Goal: Information Seeking & Learning: Compare options

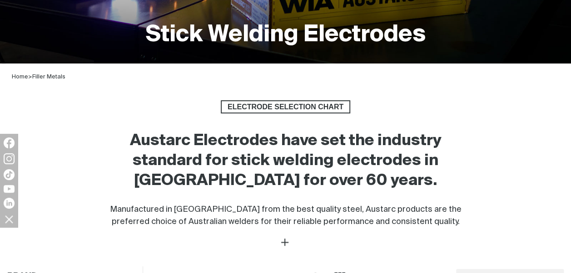
scroll to position [176, 0]
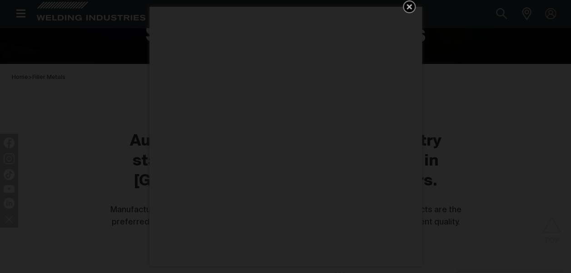
click at [411, 7] on icon "Get 5 WIA Welding Guides Free!" at bounding box center [409, 6] width 11 height 11
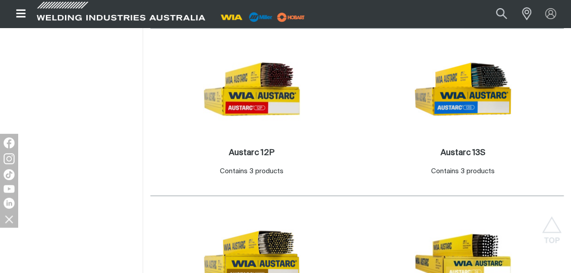
scroll to position [444, 0]
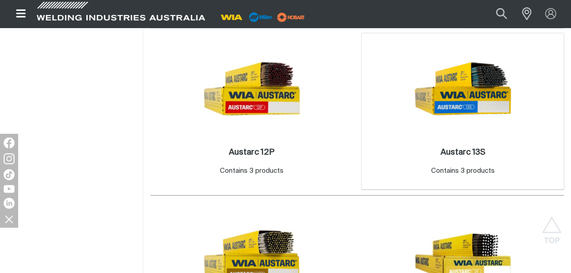
click at [438, 87] on img at bounding box center [462, 88] width 97 height 97
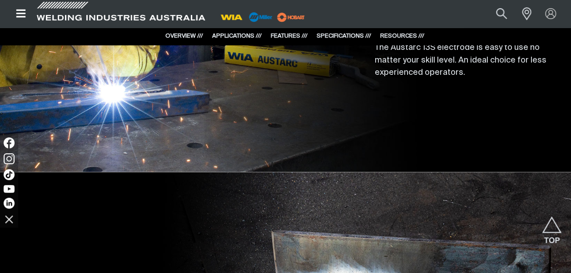
scroll to position [726, 0]
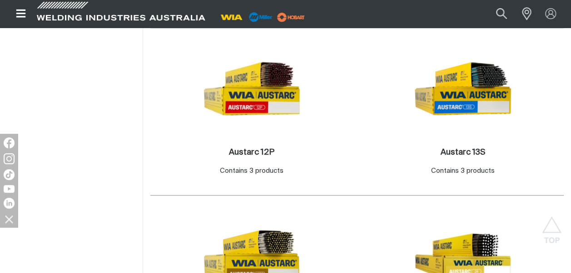
scroll to position [445, 0]
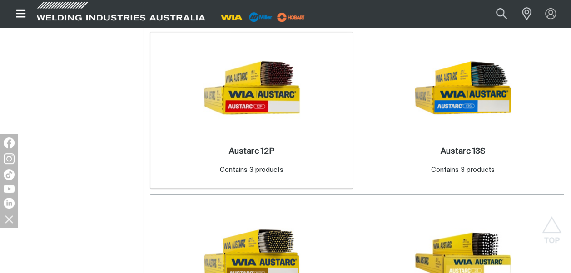
click at [265, 109] on img at bounding box center [251, 87] width 97 height 97
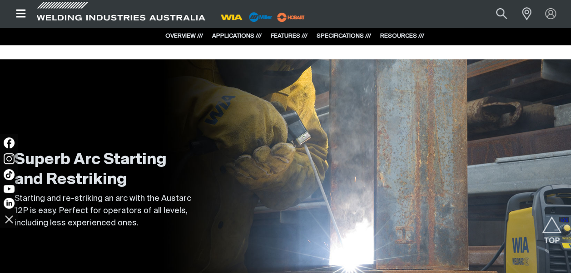
scroll to position [773, 0]
